Goal: Information Seeking & Learning: Learn about a topic

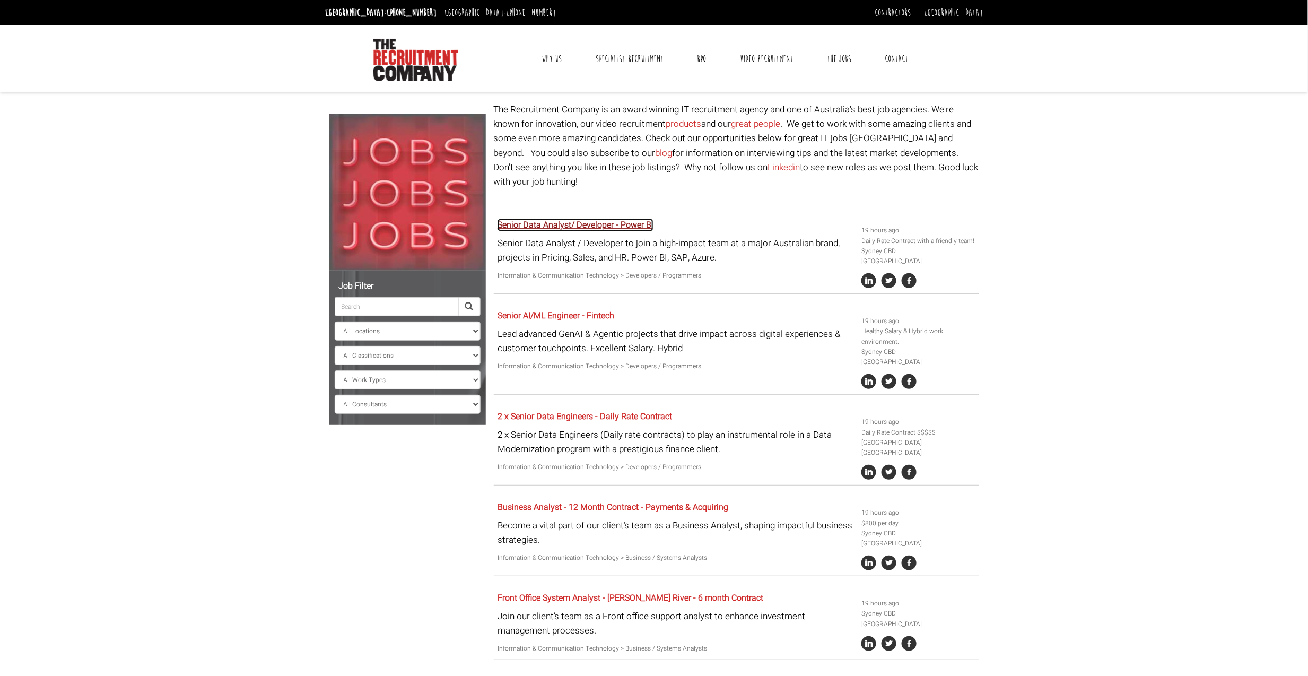
click at [615, 219] on link "Senior Data Analyst/ Developer - Power BI" at bounding box center [576, 225] width 156 height 13
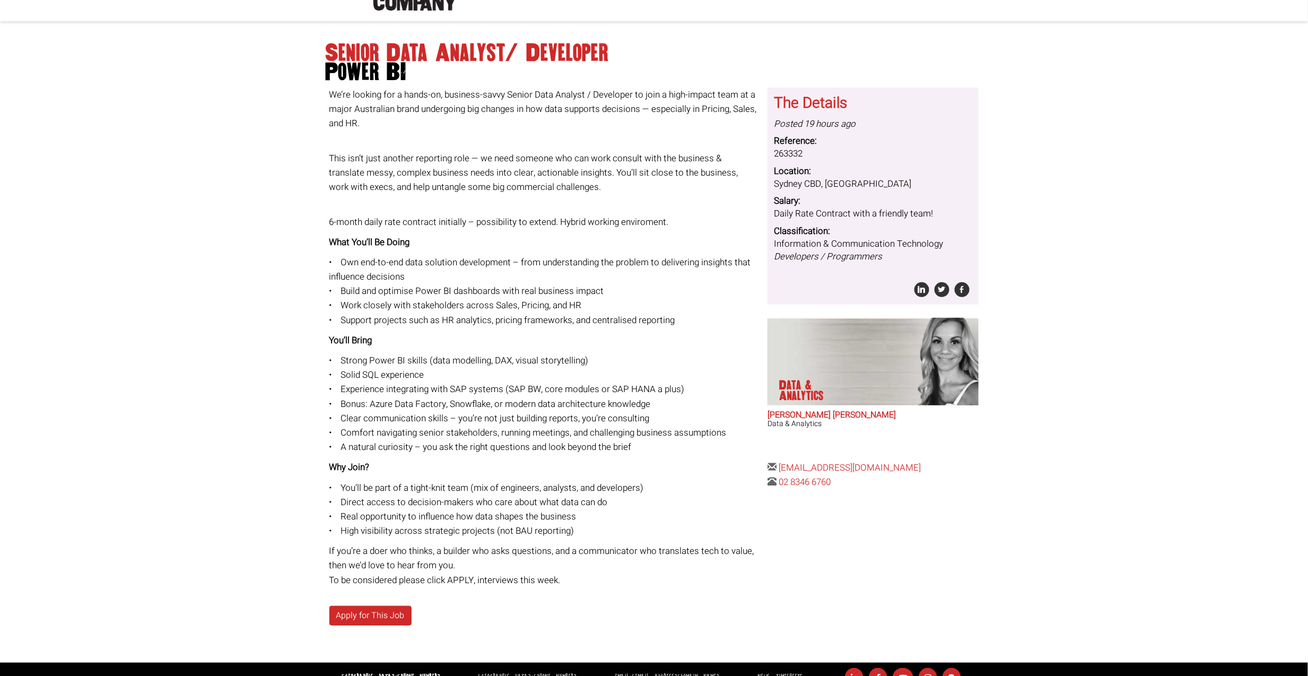
scroll to position [136, 0]
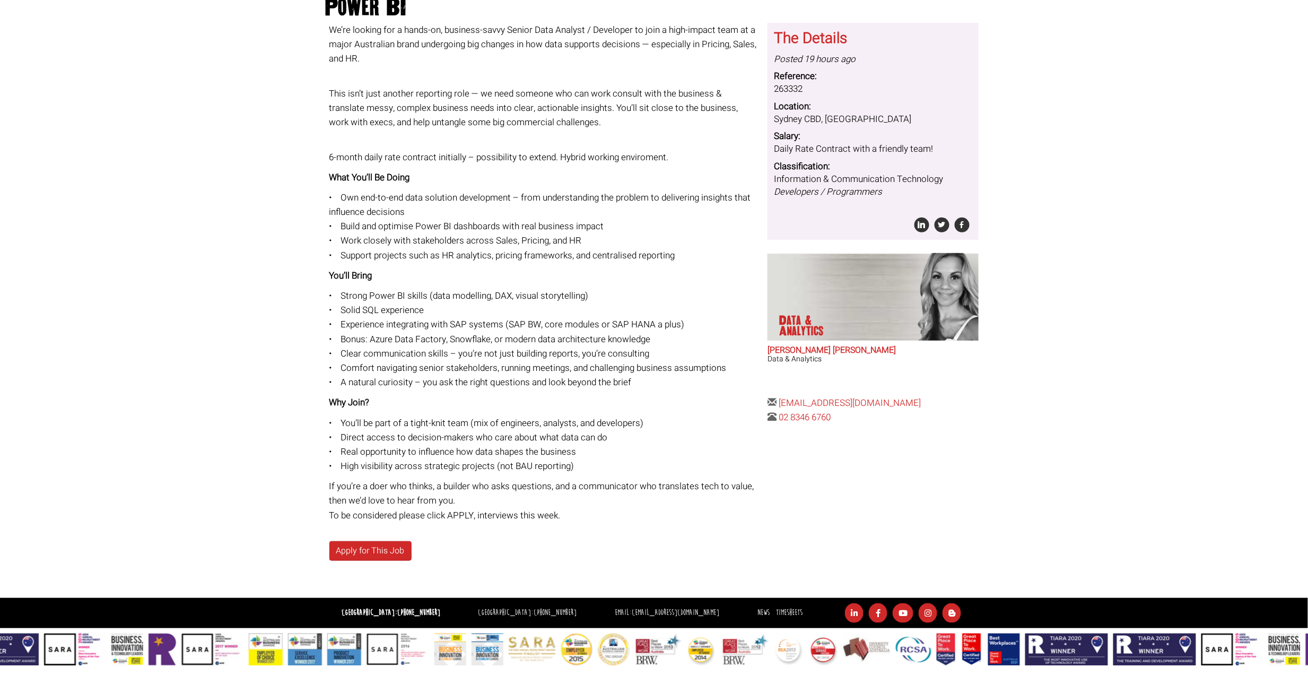
click at [455, 324] on p "• Strong Power BI skills (data modelling, DAX, visual storytelling) • Solid SQL…" at bounding box center [544, 339] width 431 height 101
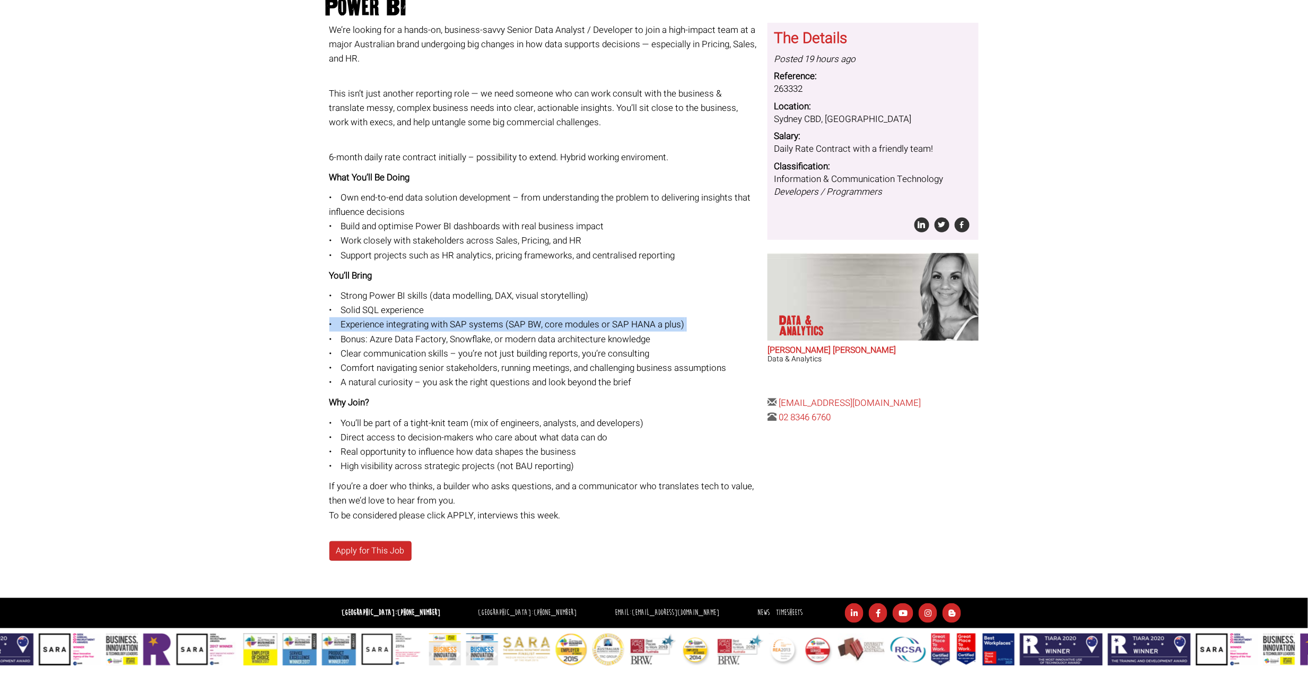
click at [455, 324] on p "• Strong Power BI skills (data modelling, DAX, visual storytelling) • Solid SQL…" at bounding box center [544, 339] width 431 height 101
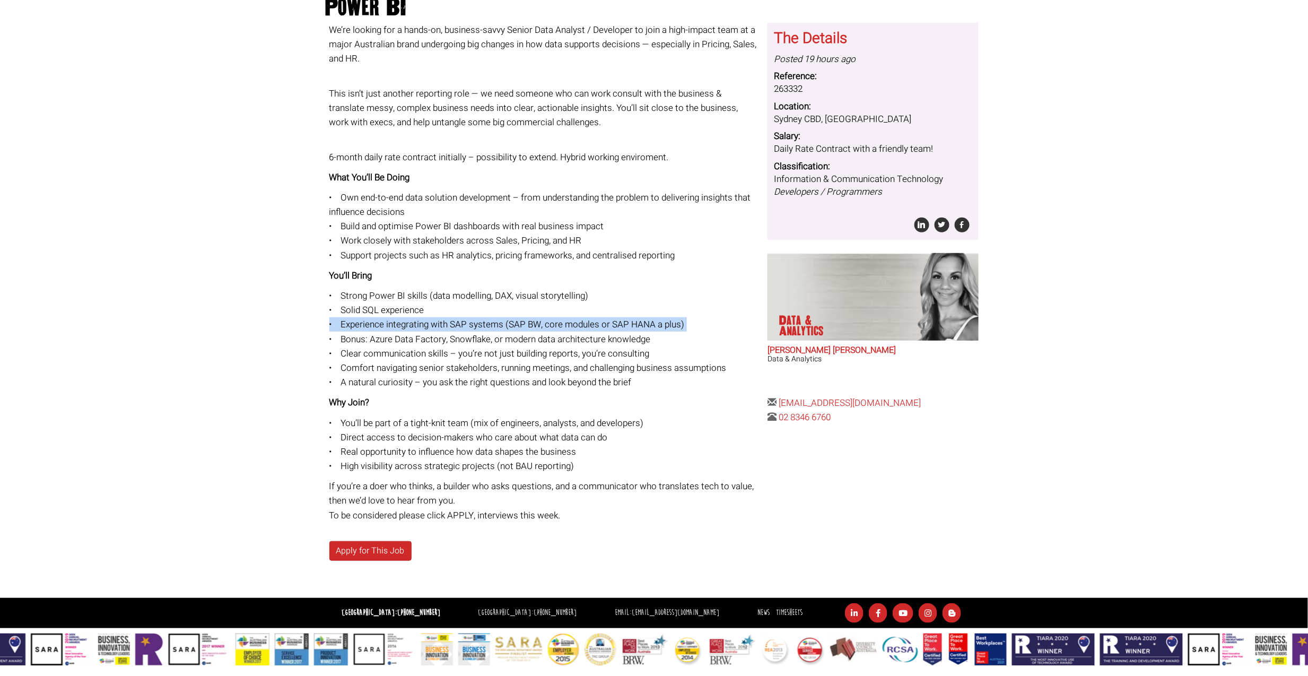
click at [455, 324] on p "• Strong Power BI skills (data modelling, DAX, visual storytelling) • Solid SQL…" at bounding box center [544, 339] width 431 height 101
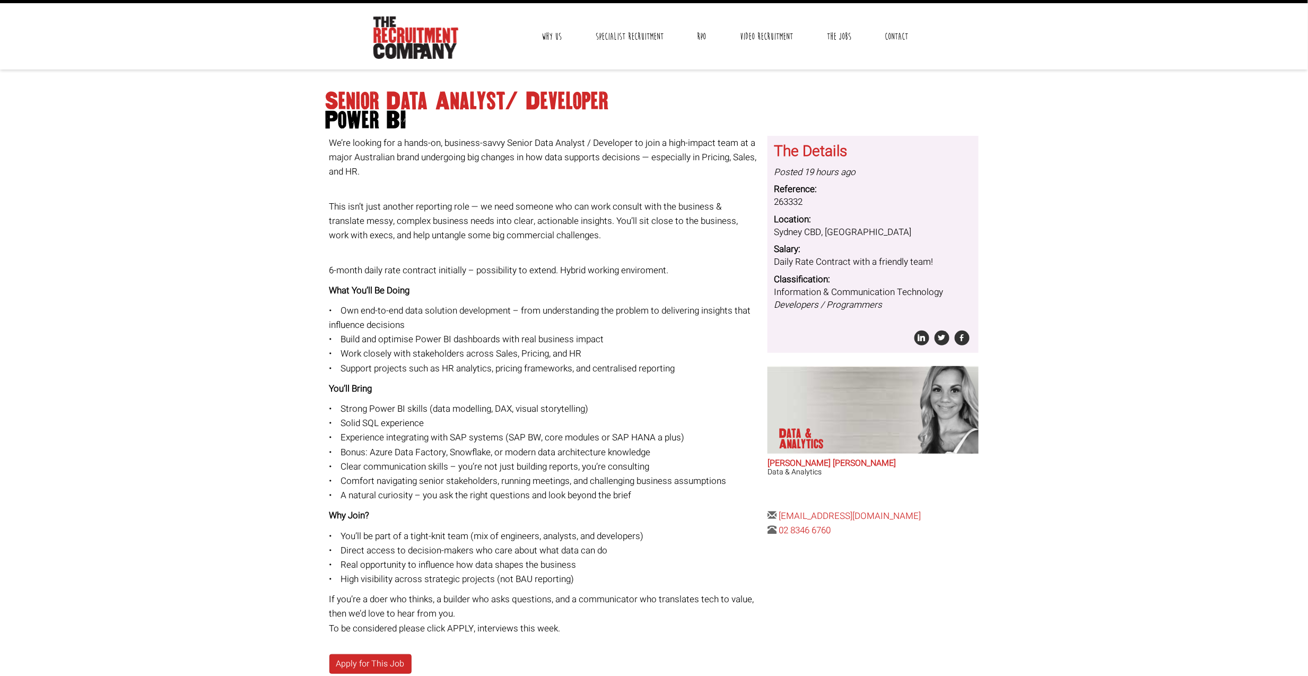
scroll to position [0, 0]
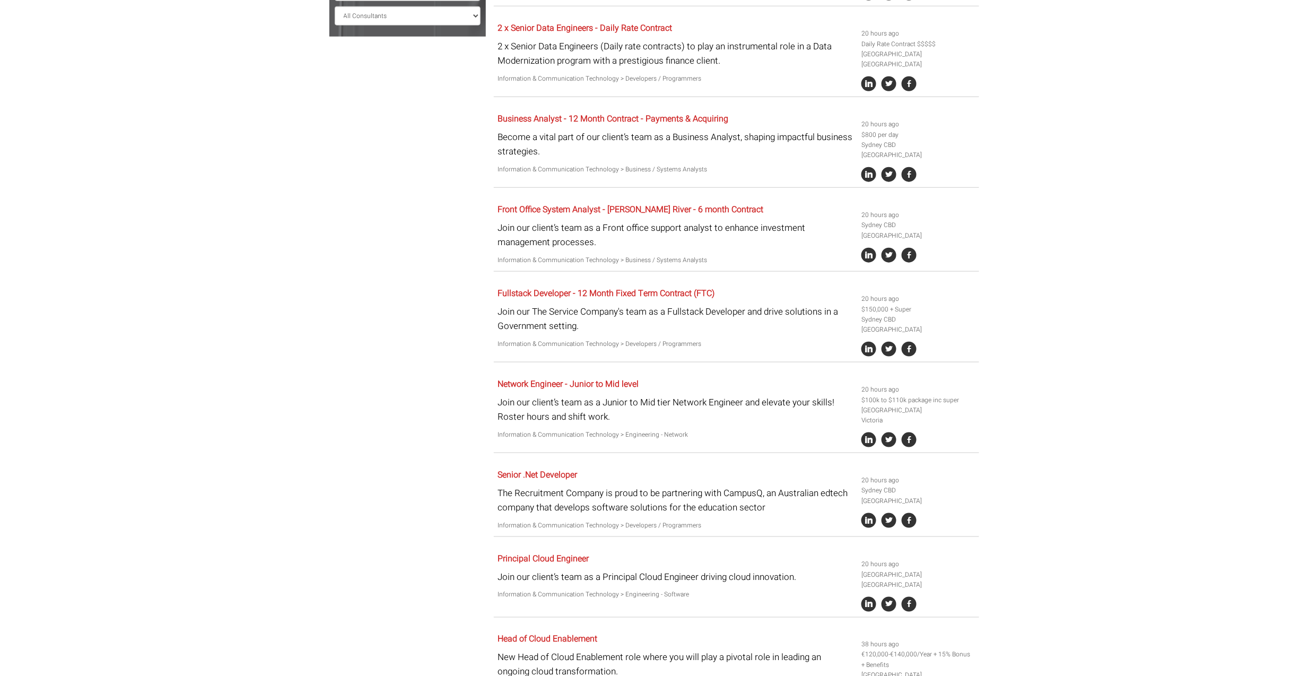
scroll to position [353, 0]
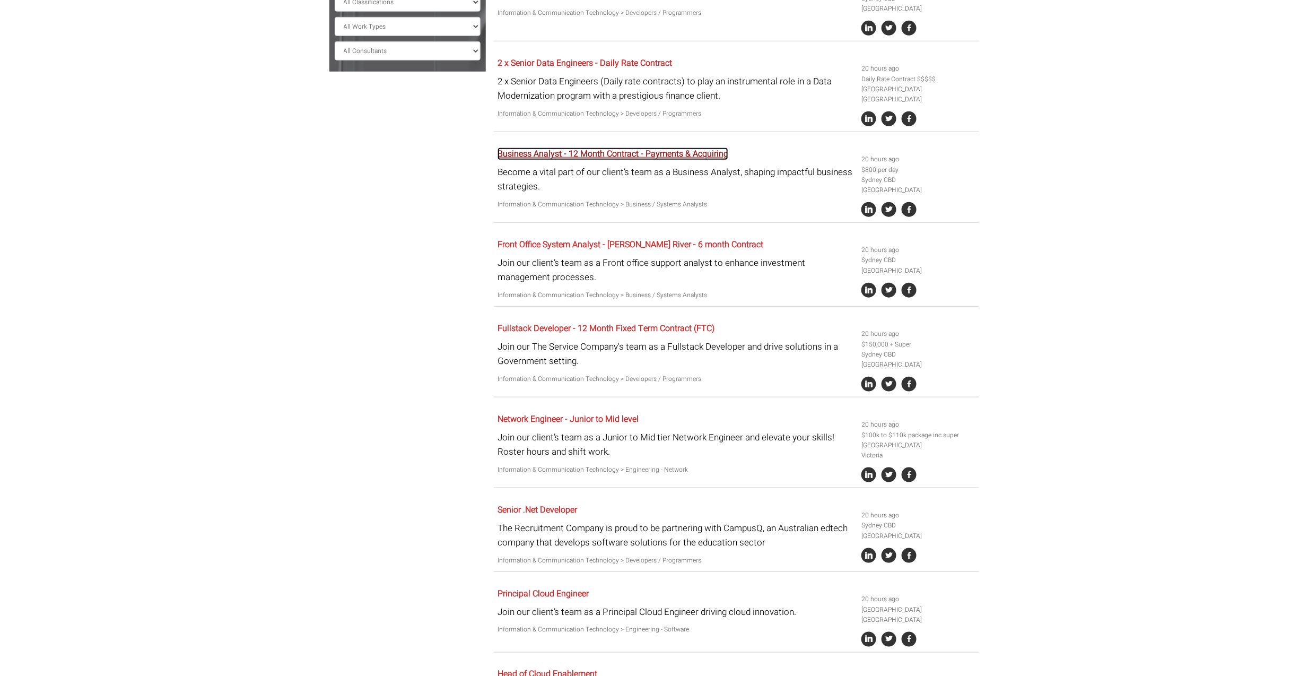
click at [683, 147] on link "Business Analyst - 12 Month Contract - Payments & Acquiring" at bounding box center [613, 153] width 231 height 13
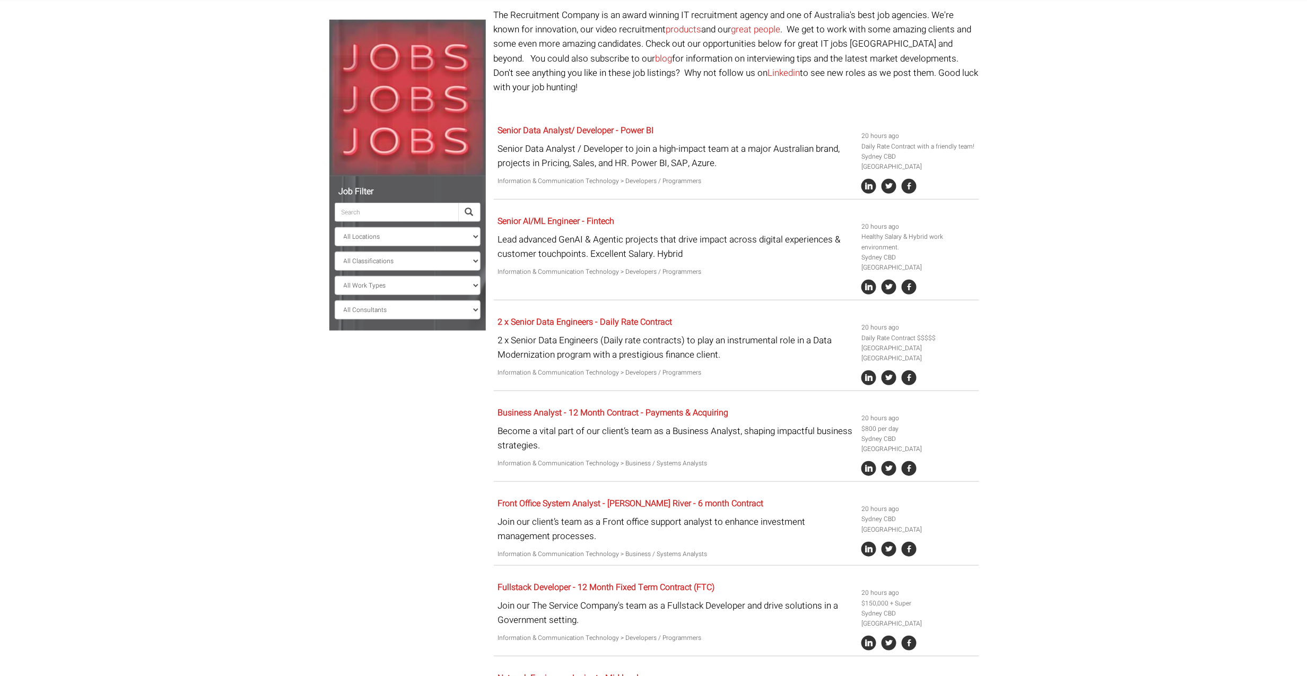
scroll to position [71, 0]
